Goal: Check status: Check status

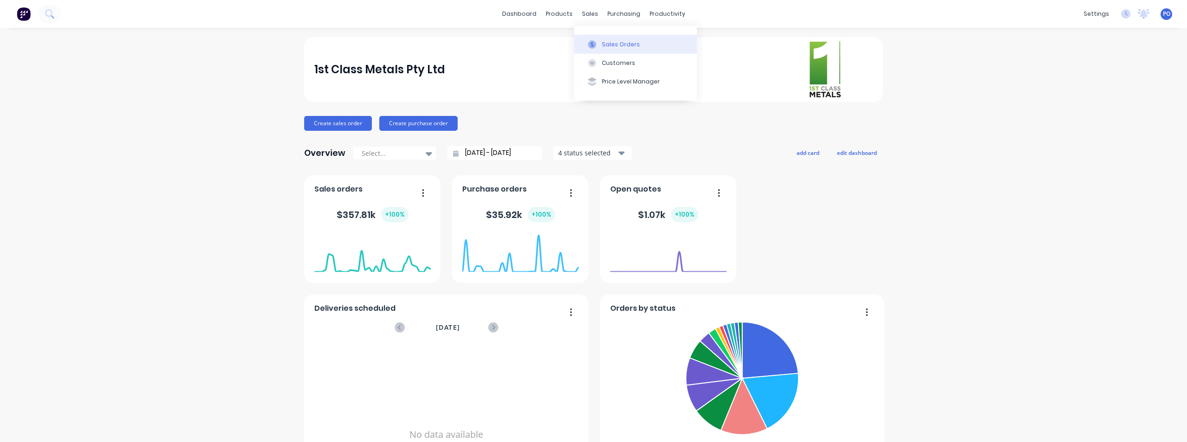
click at [602, 41] on div "Sales Orders" at bounding box center [621, 44] width 38 height 8
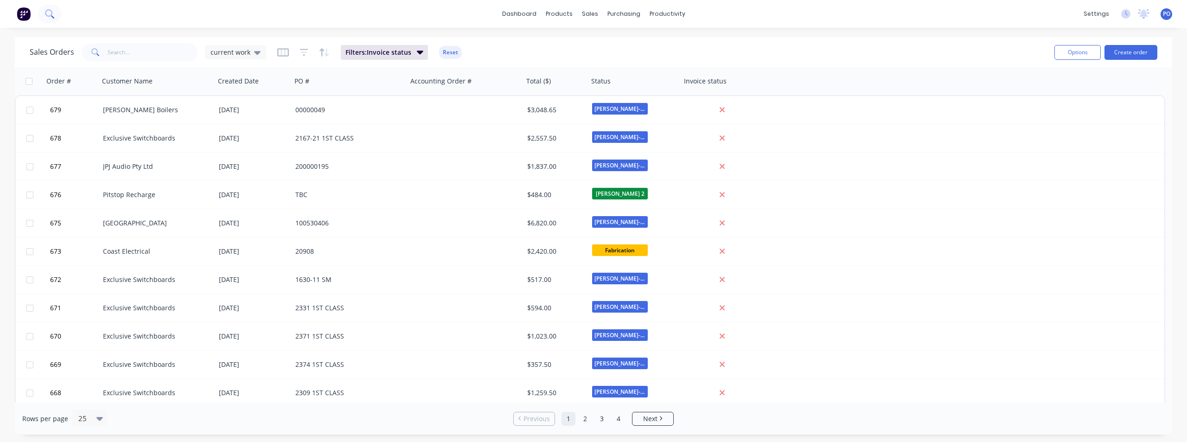
click at [53, 15] on icon at bounding box center [49, 13] width 9 height 9
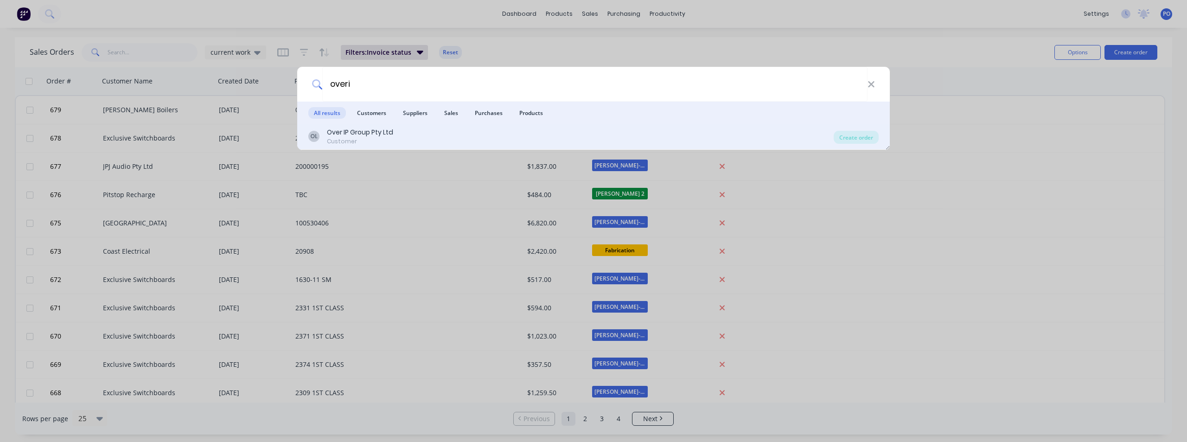
type input "overi"
click at [335, 138] on div "Customer" at bounding box center [360, 141] width 66 height 8
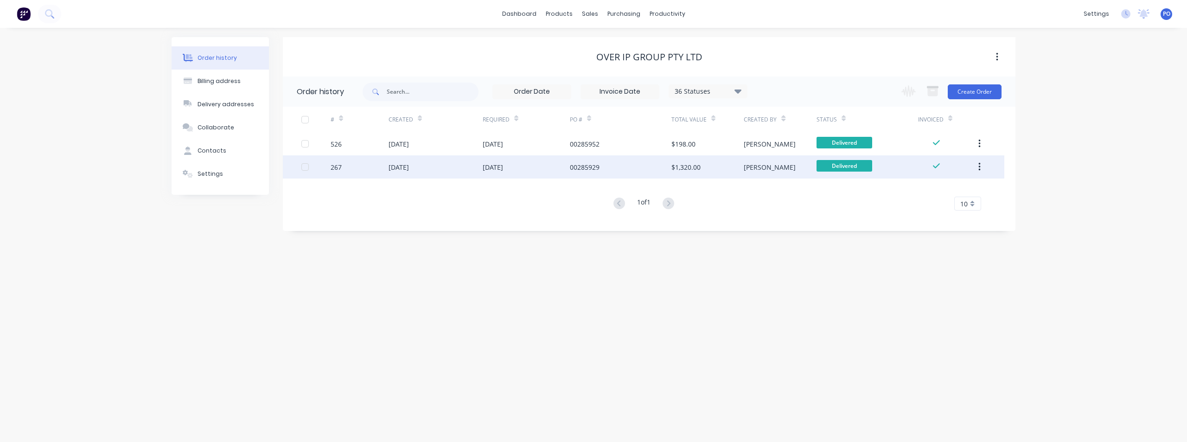
click at [605, 171] on div "00285929" at bounding box center [621, 166] width 102 height 23
